Goal: Find specific page/section: Find specific page/section

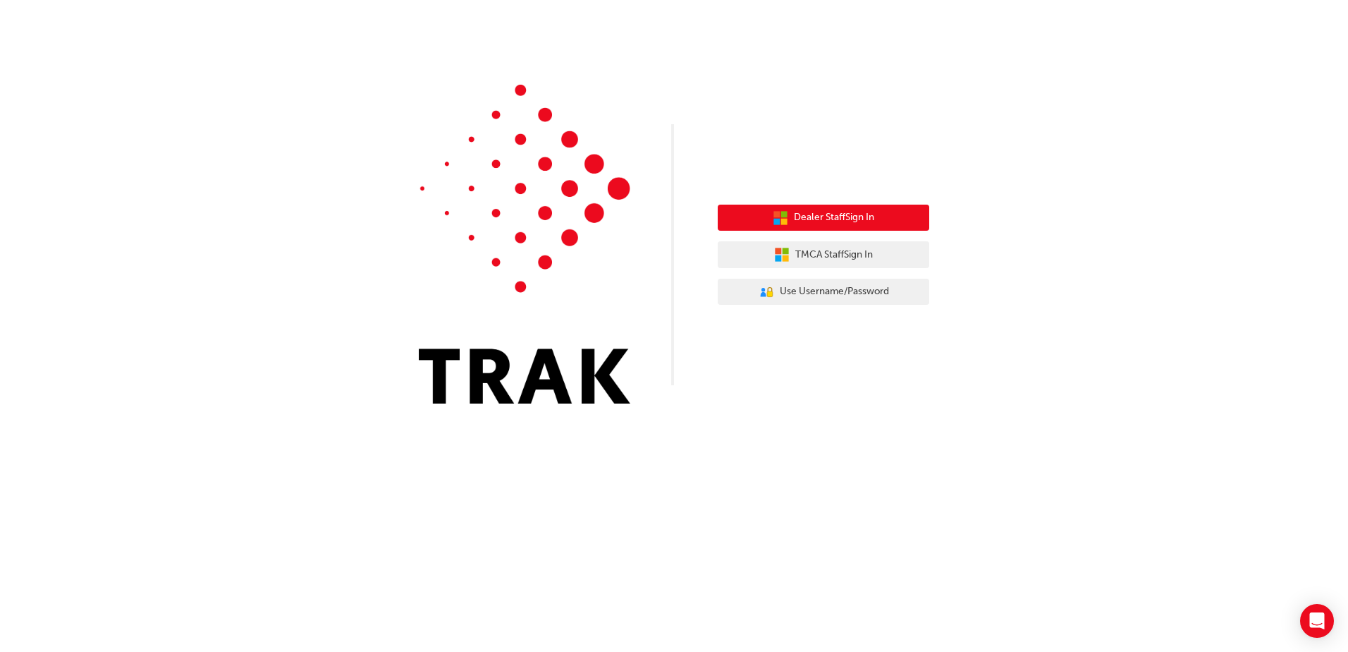
click at [763, 222] on button "Dealer Staff Sign In" at bounding box center [824, 218] width 212 height 27
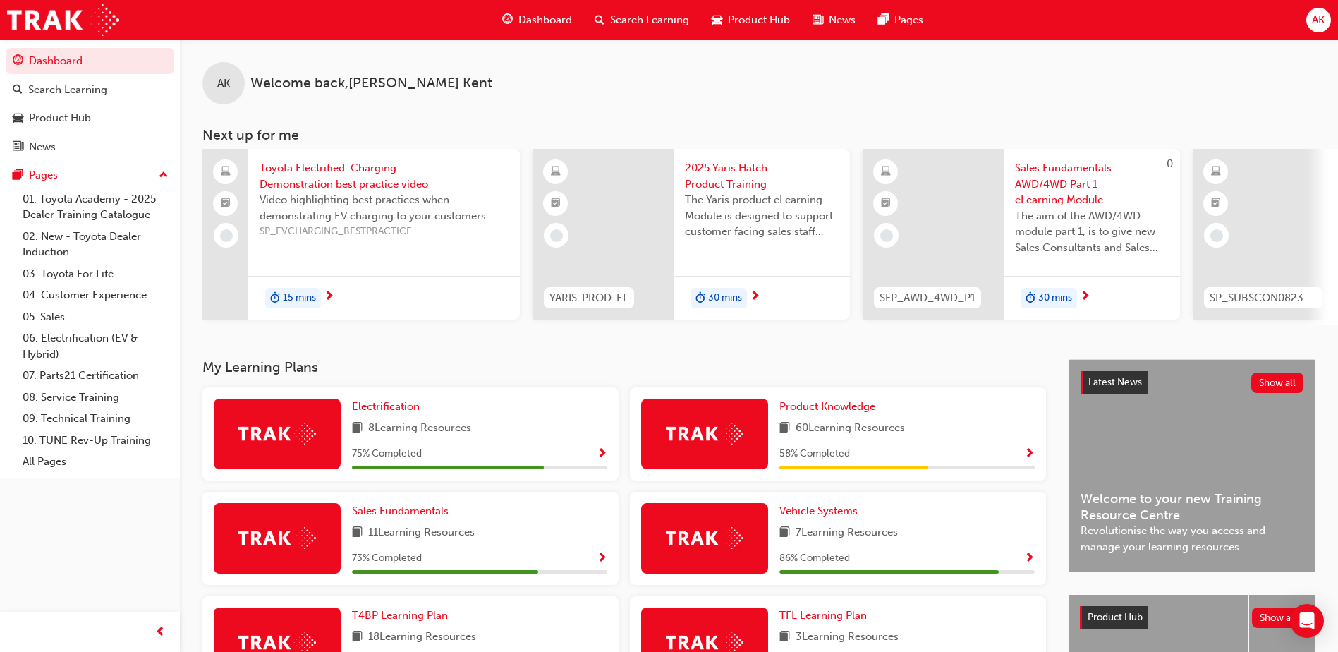
click at [763, 16] on span "Product Hub" at bounding box center [759, 20] width 62 height 16
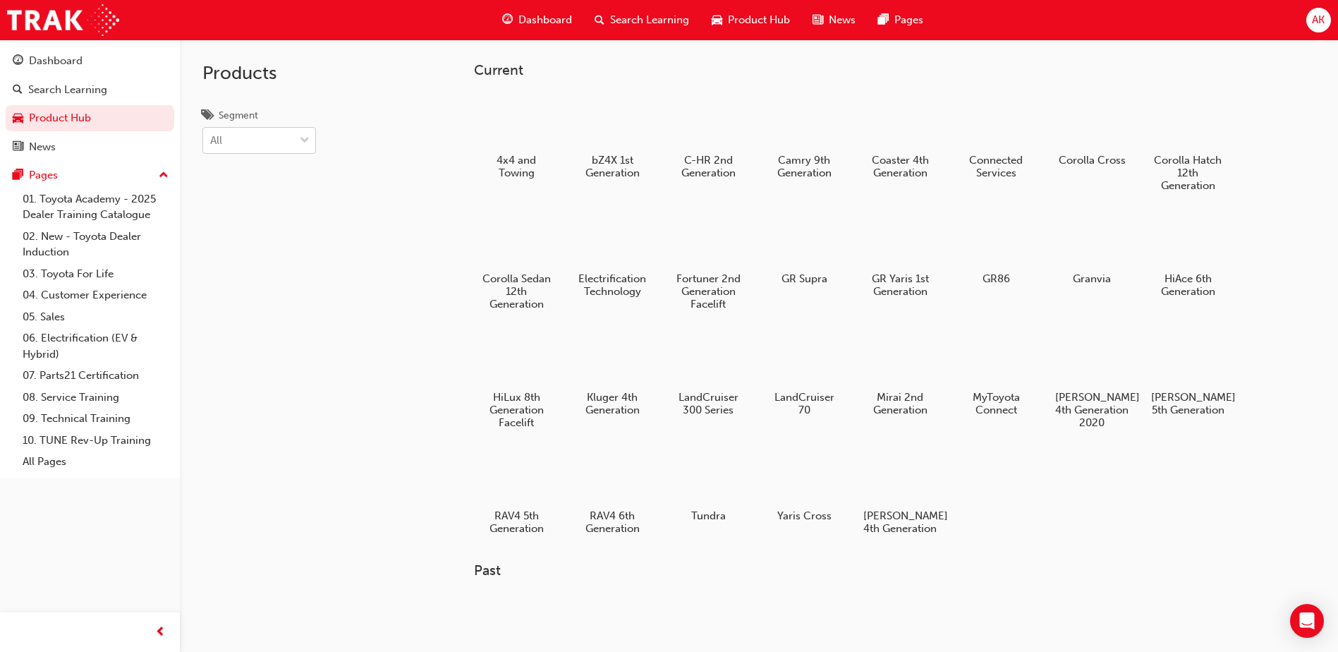
click at [300, 144] on span "down-icon" at bounding box center [305, 141] width 10 height 18
click at [212, 144] on input "Segment All" at bounding box center [210, 140] width 1 height 12
click at [382, 137] on div "Products Segment option [PERSON_NAME] focused, 1 of 7. 7 results available. Use…" at bounding box center [295, 365] width 231 height 652
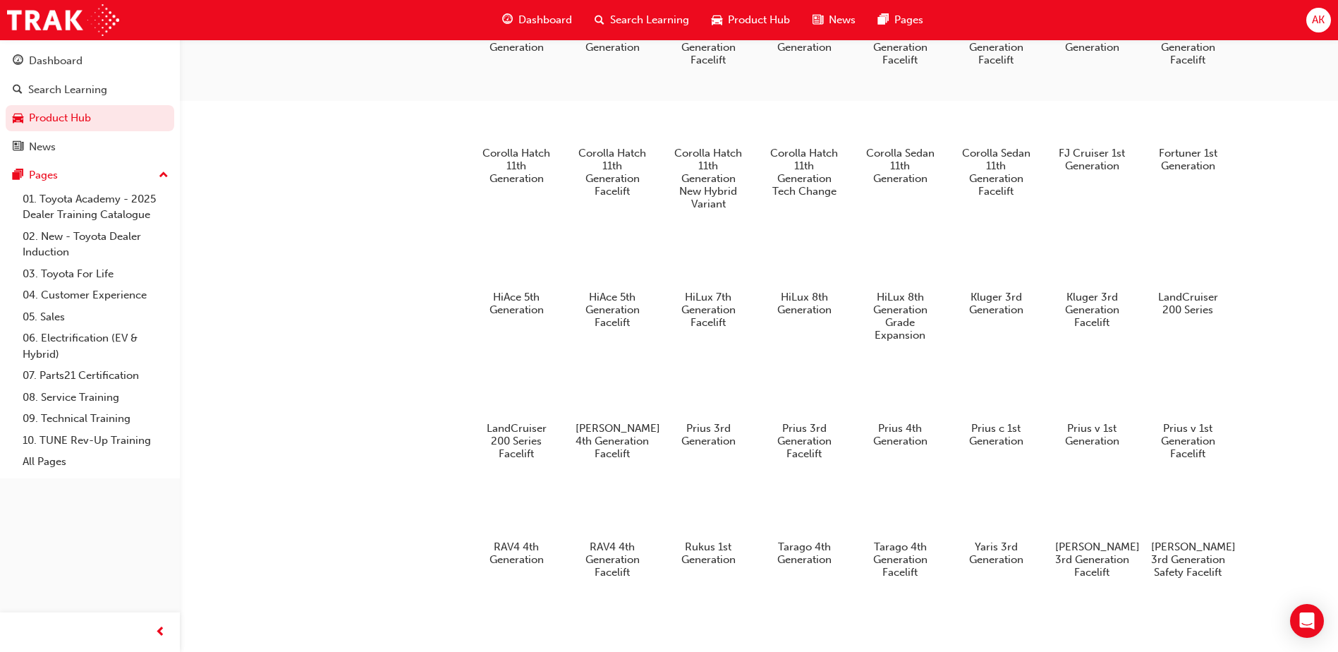
scroll to position [757, 0]
